Goal: Find specific fact: Find specific fact

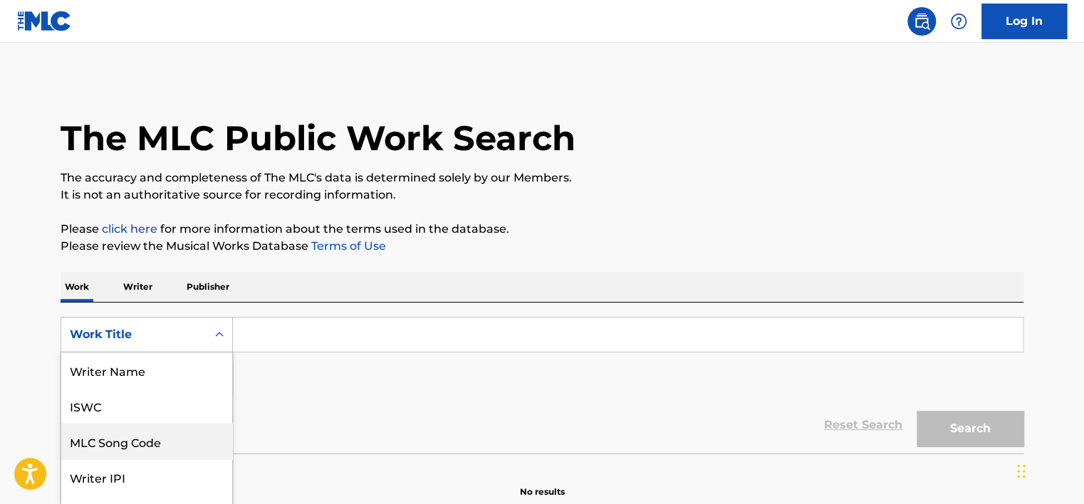
scroll to position [63, 0]
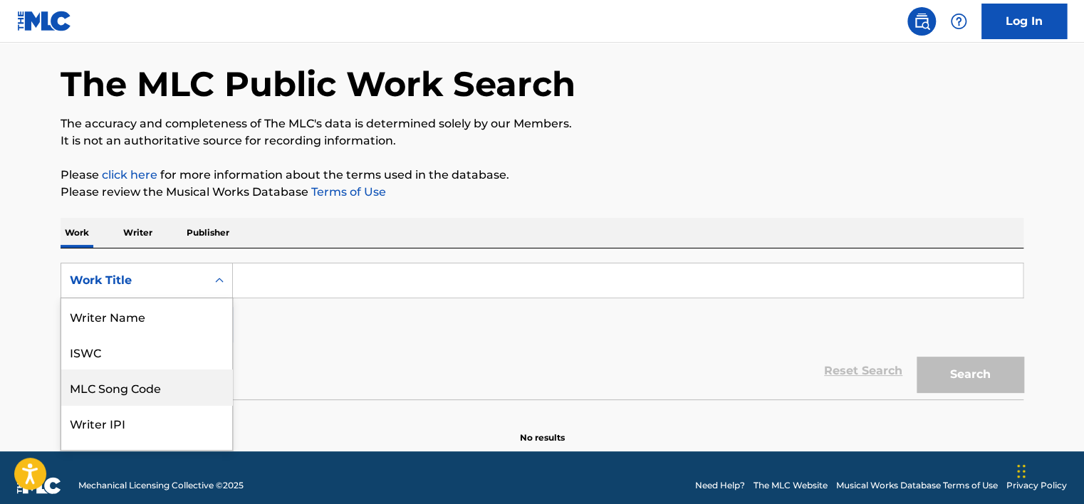
click at [191, 298] on div "8 results available. Use Up and Down to choose options, press Enter to select t…" at bounding box center [147, 281] width 172 height 36
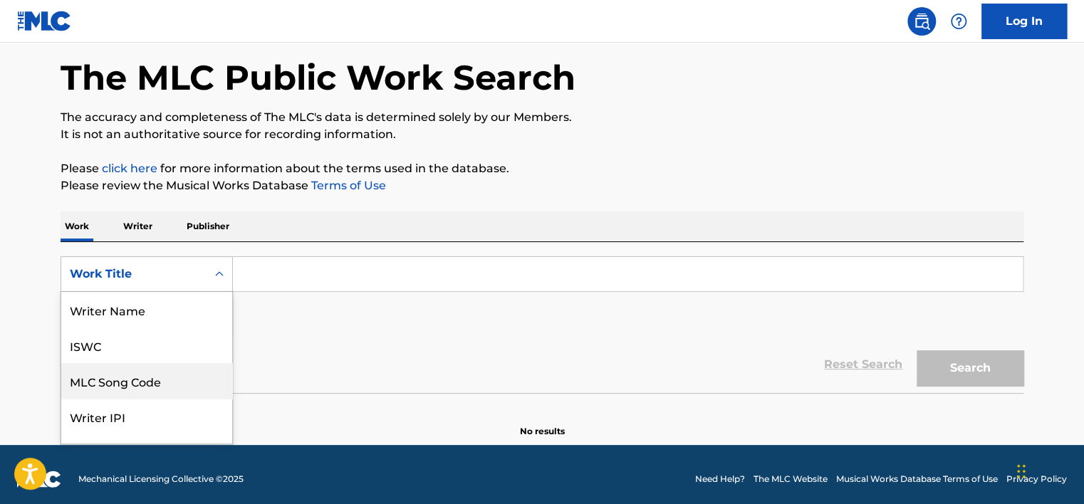
scroll to position [71, 0]
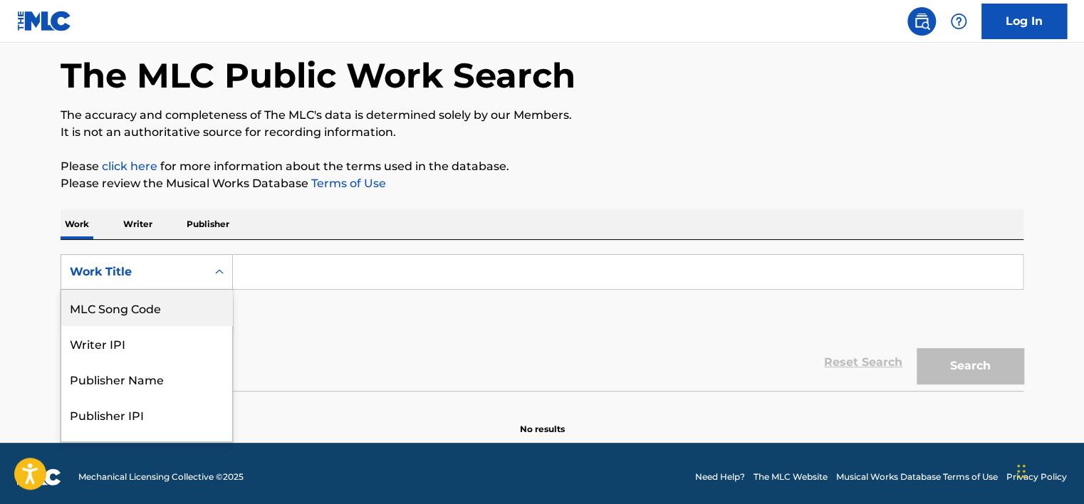
click at [174, 313] on div "MLC Song Code" at bounding box center [146, 308] width 171 height 36
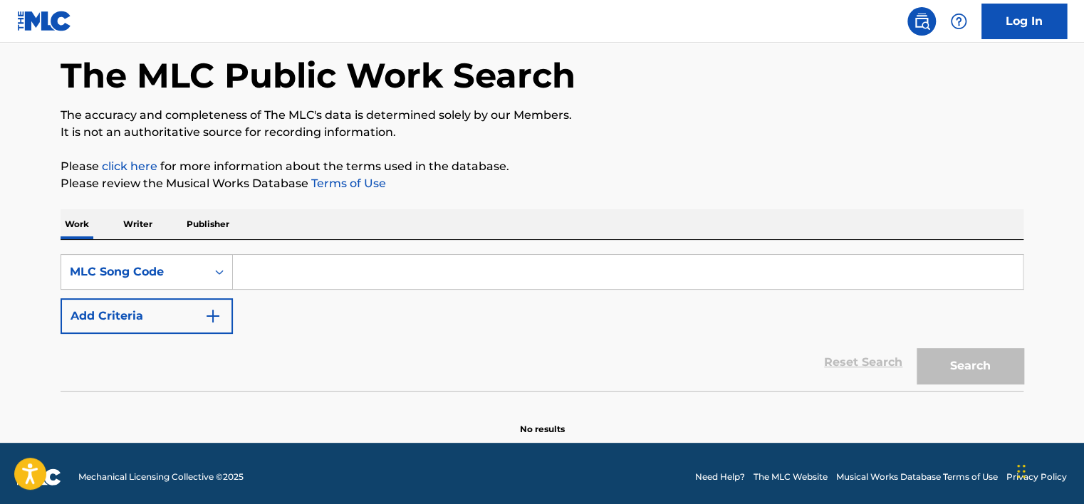
click at [311, 272] on input "Search Form" at bounding box center [628, 272] width 790 height 34
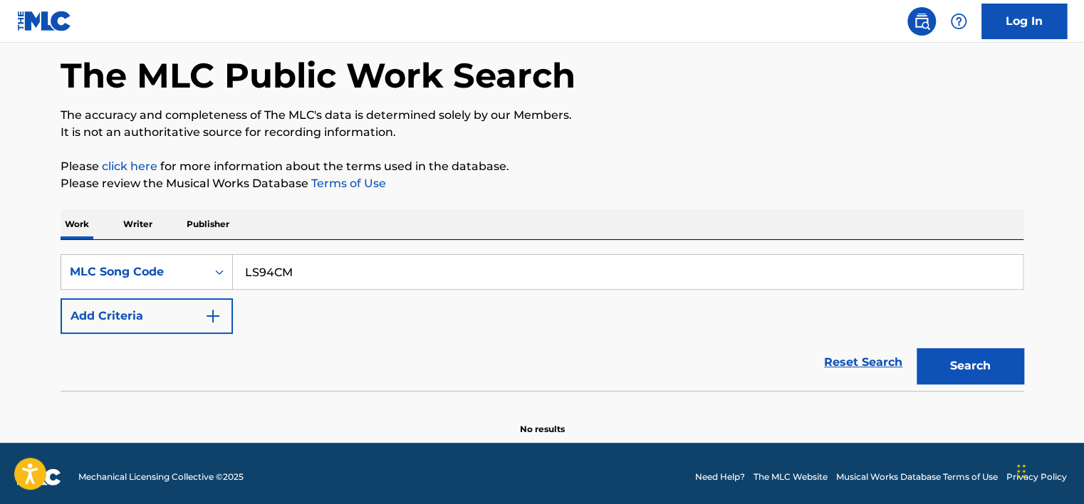
drag, startPoint x: 486, startPoint y: 275, endPoint x: 873, endPoint y: 311, distance: 389.2
click at [840, 303] on div "SearchWithCriteriae5c372b2-3c30-4611-bfe9-4c0015813f98 MLC Song Code LS94CM Add…" at bounding box center [542, 294] width 963 height 80
type input "LS94CM"
drag, startPoint x: 992, startPoint y: 352, endPoint x: 981, endPoint y: 347, distance: 11.8
click at [992, 353] on button "Search" at bounding box center [970, 366] width 107 height 36
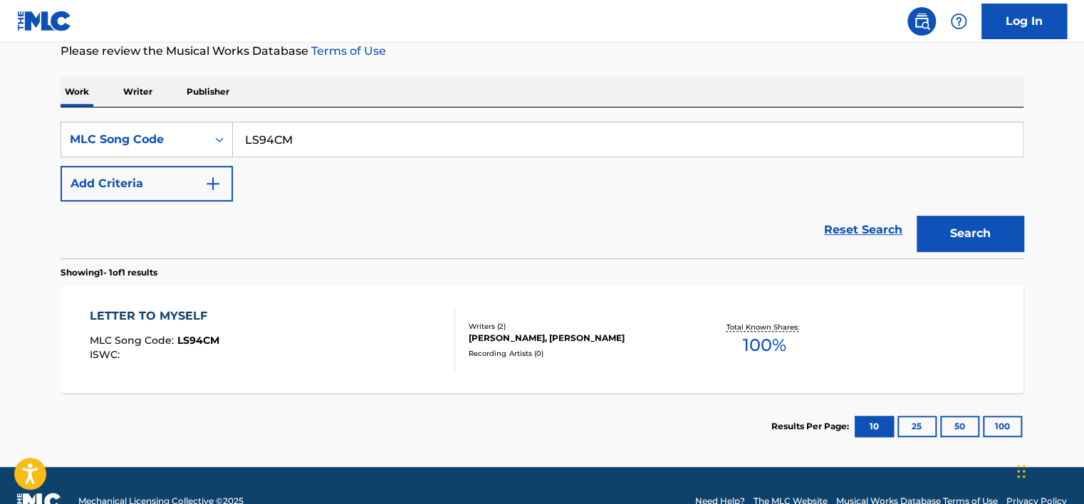
scroll to position [226, 0]
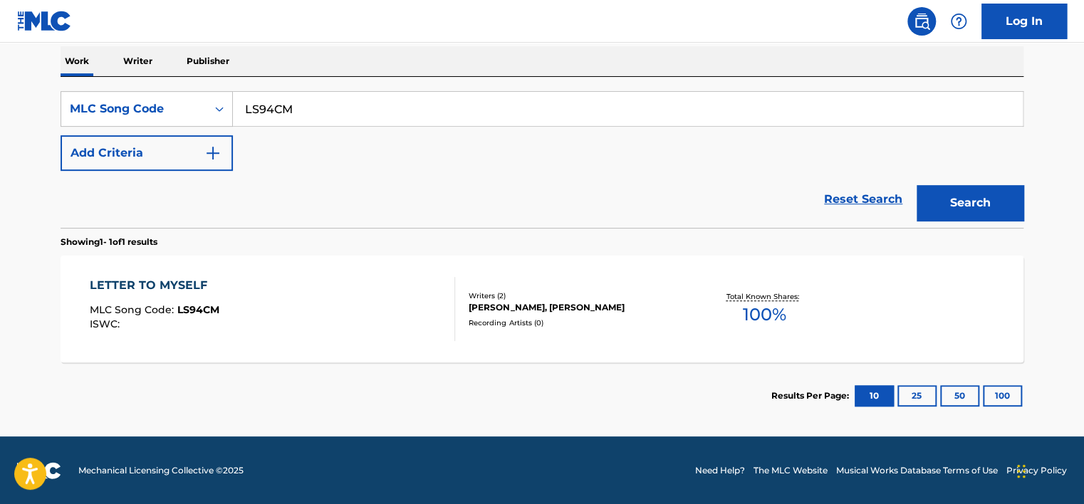
click at [353, 316] on div "LETTER TO MYSELF MLC Song Code : LS94CM ISWC :" at bounding box center [273, 309] width 366 height 64
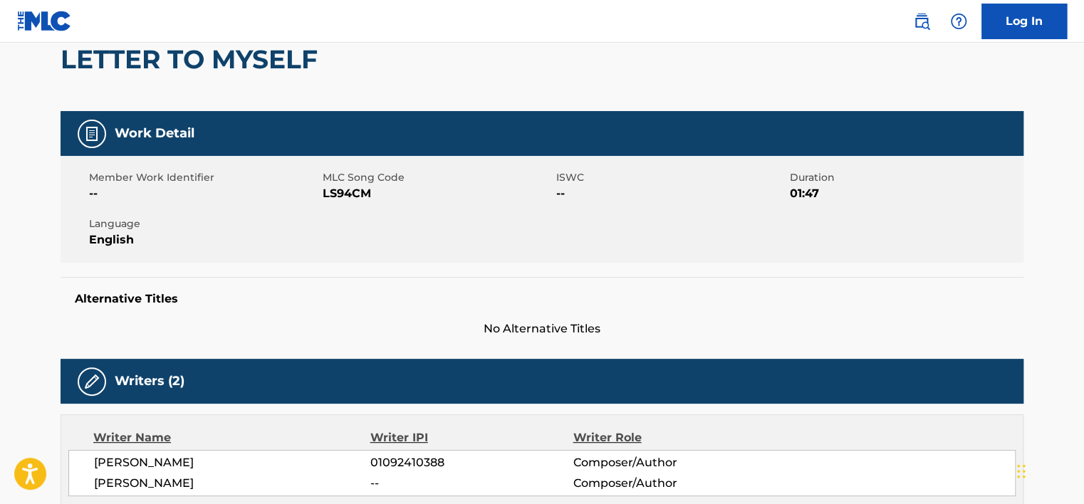
scroll to position [499, 0]
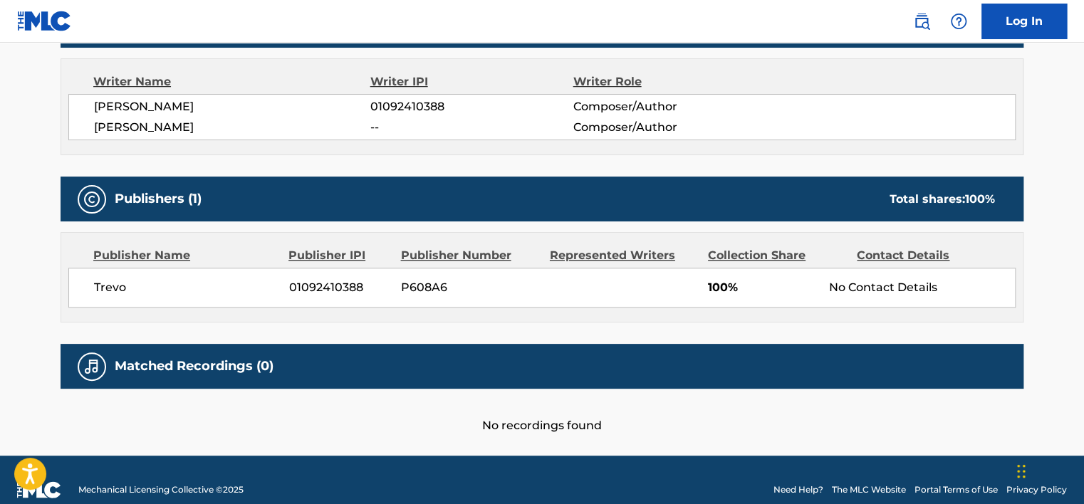
click at [202, 128] on span "[PERSON_NAME]" at bounding box center [232, 127] width 276 height 17
copy div "[PERSON_NAME]"
